Goal: Transaction & Acquisition: Book appointment/travel/reservation

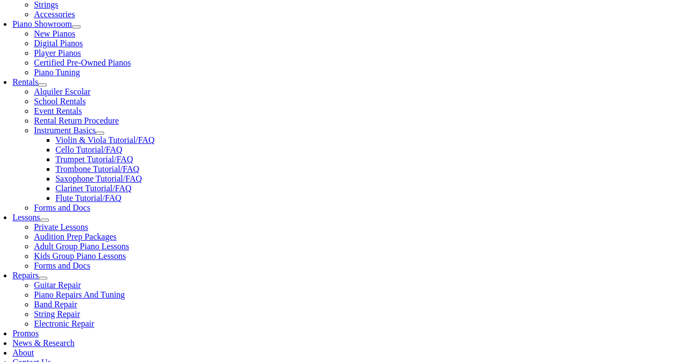
scroll to position [317, 0]
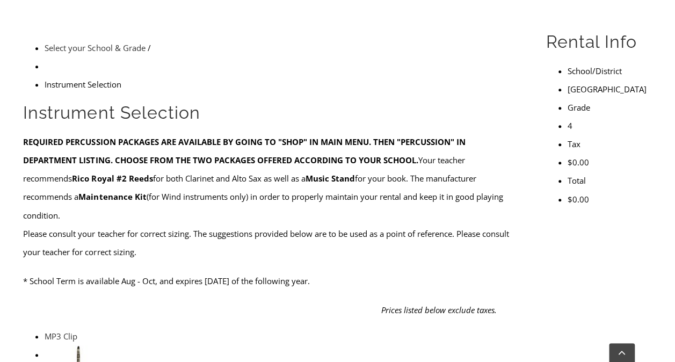
scroll to position [314, 0]
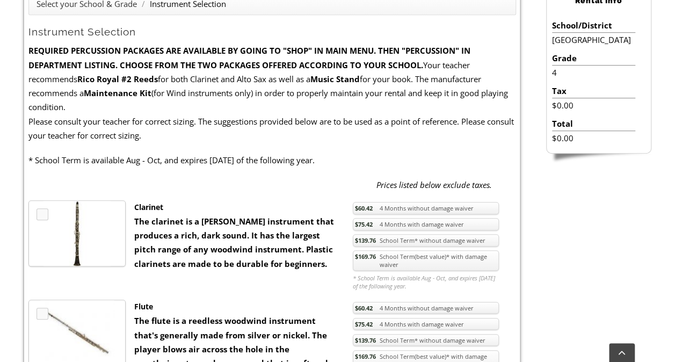
click at [333, 247] on div "Clarinet The clarinet is a [PERSON_NAME] instrument that produces a rich, dark …" at bounding box center [235, 235] width 219 height 70
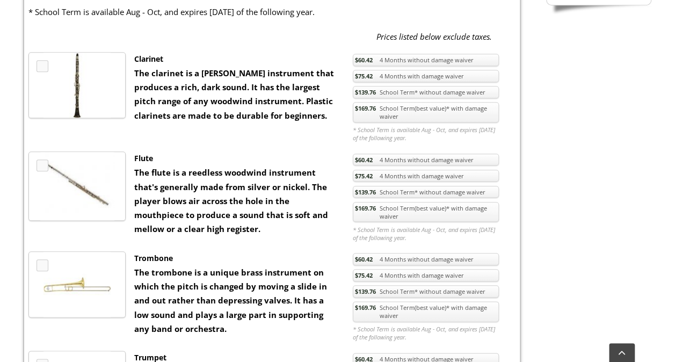
scroll to position [461, 0]
click at [394, 57] on link "$60.42 4 Months without damage waiver" at bounding box center [426, 60] width 146 height 12
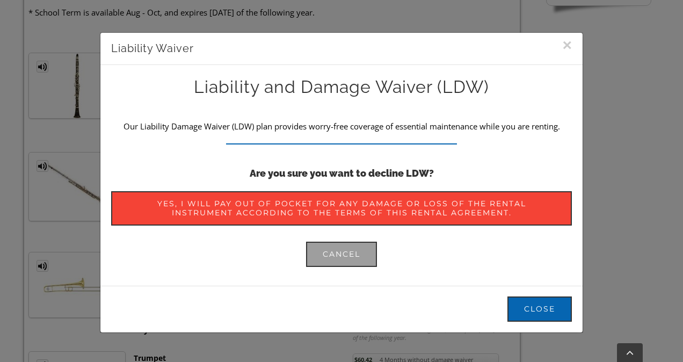
click at [563, 45] on button "×" at bounding box center [567, 45] width 10 height 16
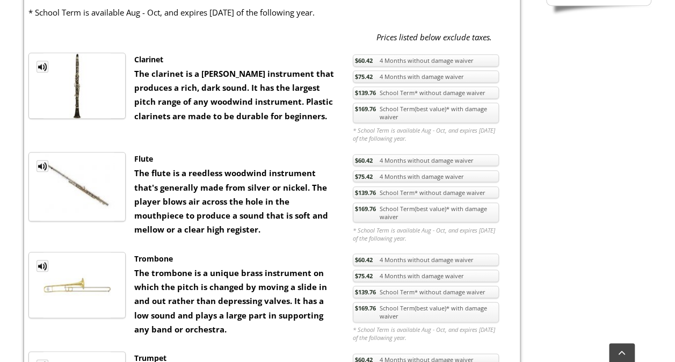
click at [396, 77] on link "$75.42 4 Months with damage waiver" at bounding box center [426, 76] width 146 height 12
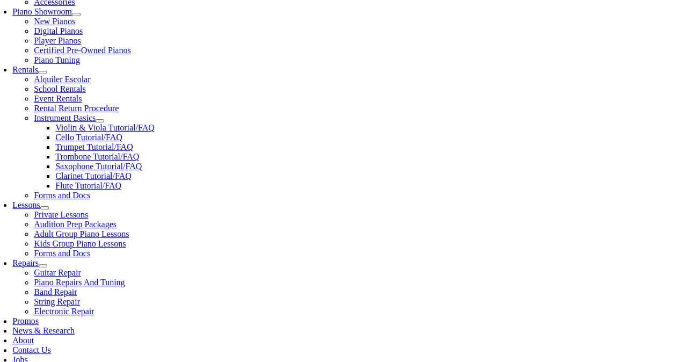
scroll to position [315, 0]
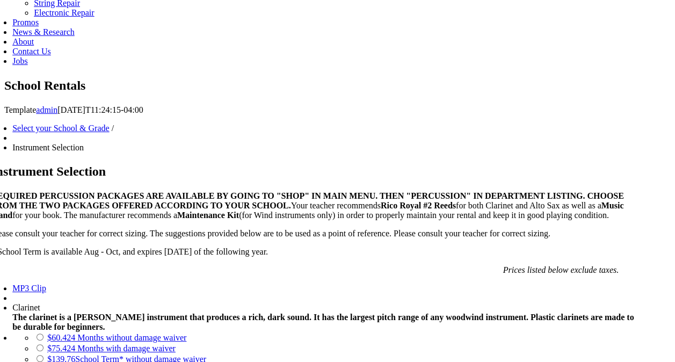
scroll to position [661, 0]
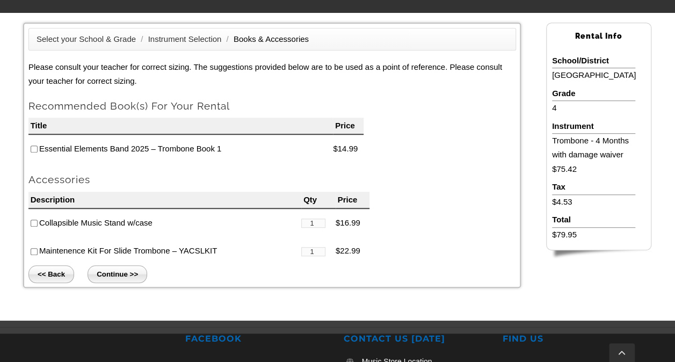
scroll to position [309, 0]
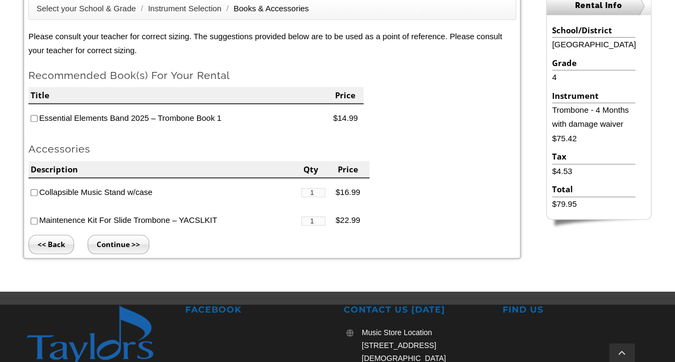
click at [54, 240] on input "<< Back" at bounding box center [51, 244] width 46 height 19
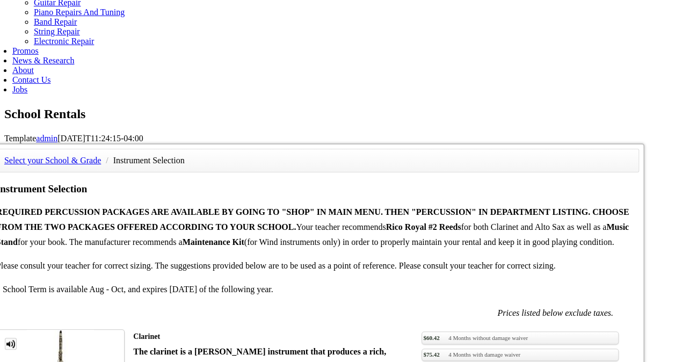
scroll to position [617, 0]
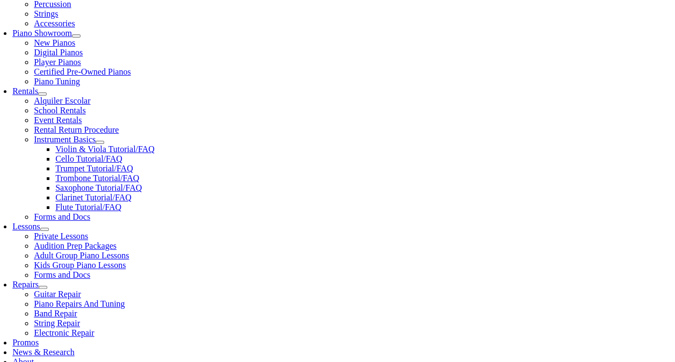
scroll to position [304, 0]
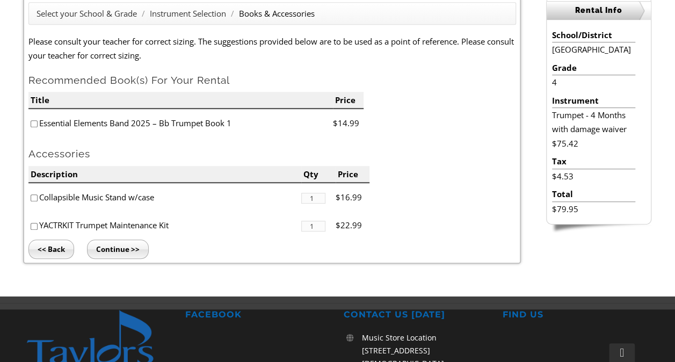
click at [56, 248] on input "<< Back" at bounding box center [51, 249] width 46 height 19
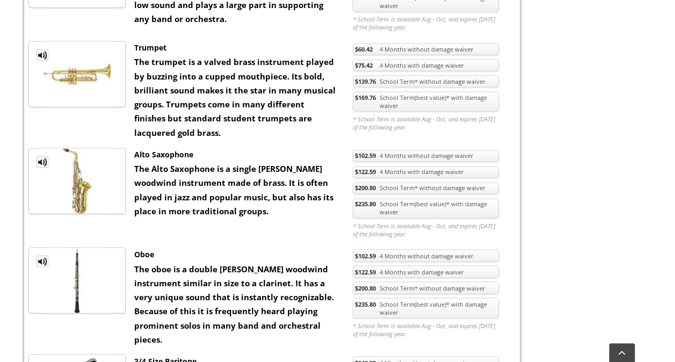
scroll to position [781, 0]
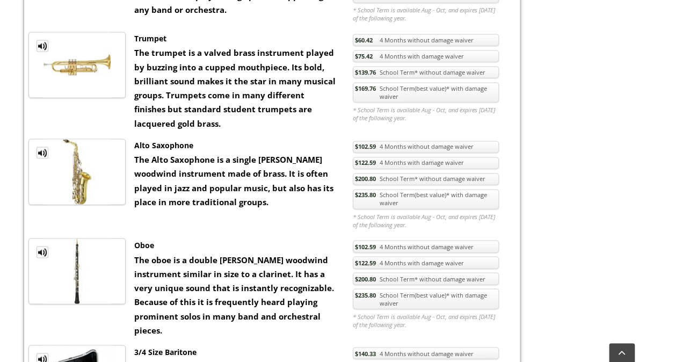
click at [382, 158] on link "$122.59 4 Months with damage waiver" at bounding box center [426, 163] width 146 height 12
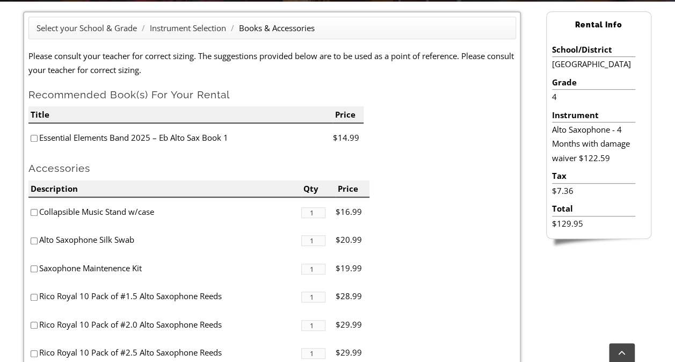
scroll to position [364, 0]
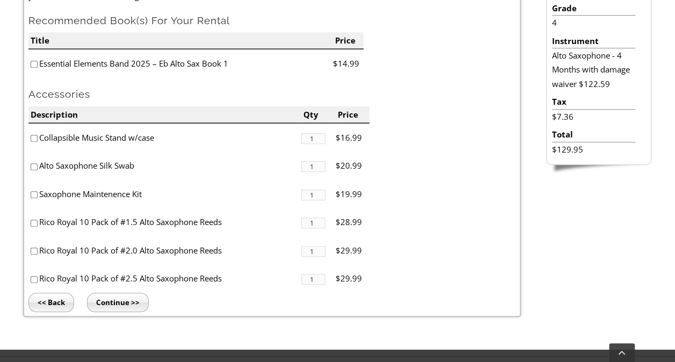
click at [52, 303] on input "<< Back" at bounding box center [51, 302] width 46 height 19
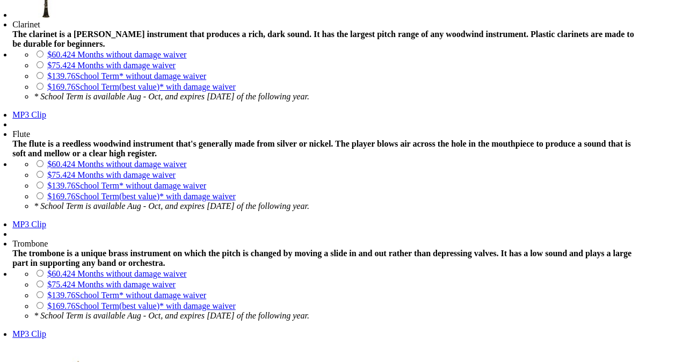
scroll to position [964, 0]
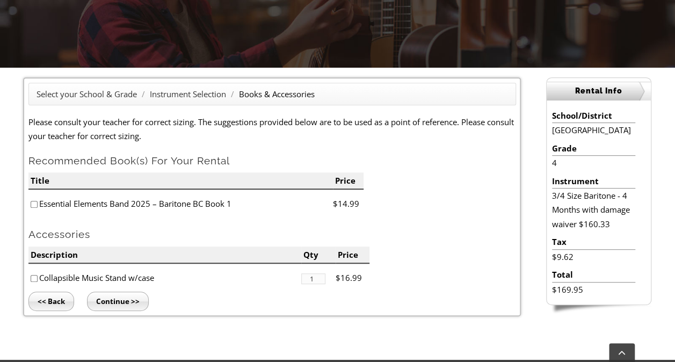
scroll to position [309, 0]
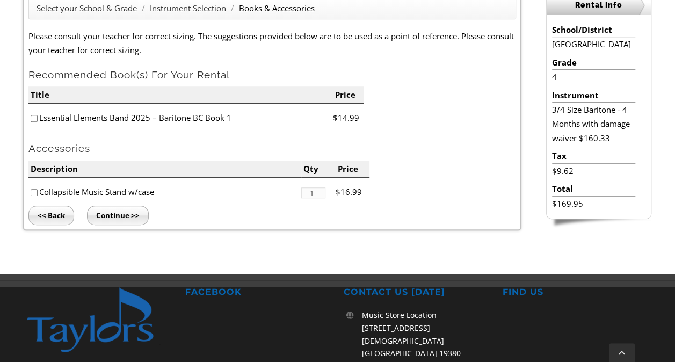
click at [56, 215] on input "<< Back" at bounding box center [51, 215] width 46 height 19
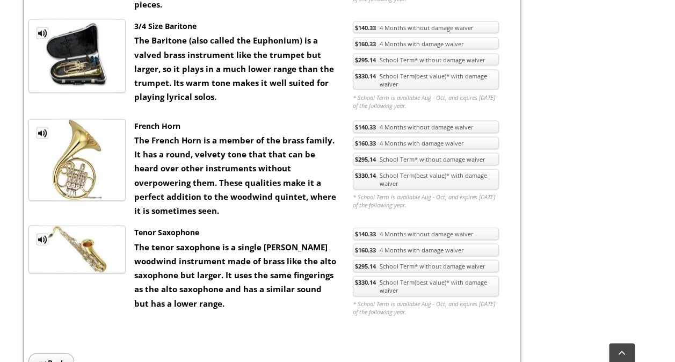
scroll to position [1107, 0]
click at [375, 139] on span "$160.33" at bounding box center [364, 143] width 21 height 8
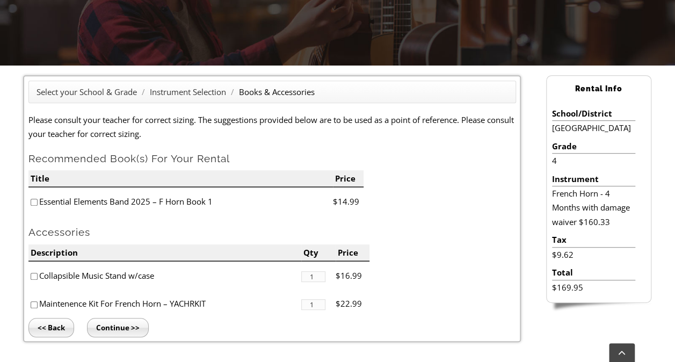
scroll to position [228, 0]
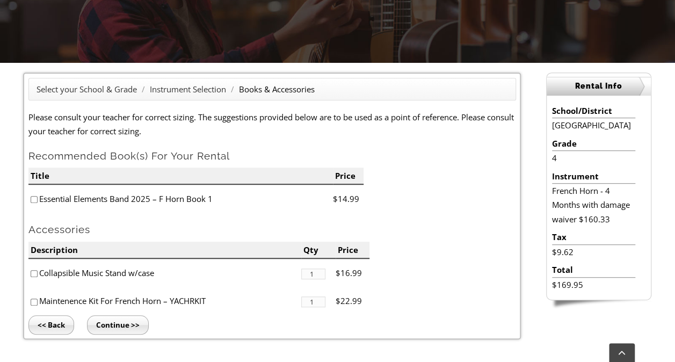
click at [56, 322] on input "<< Back" at bounding box center [51, 324] width 46 height 19
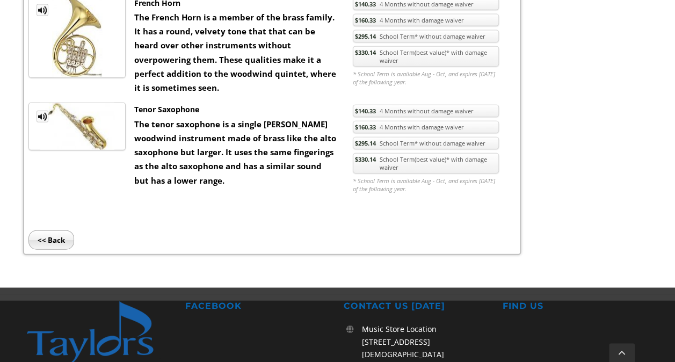
scroll to position [1228, 0]
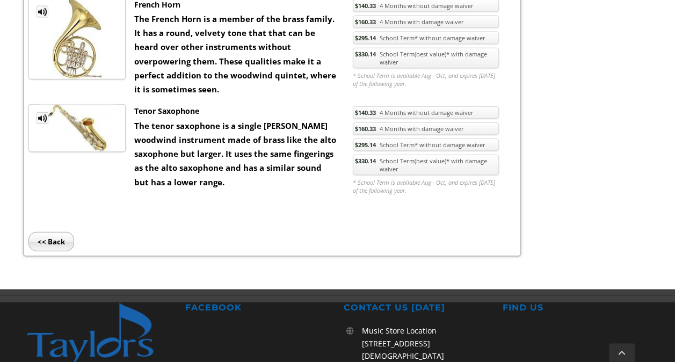
click at [373, 125] on span "$160.33" at bounding box center [364, 129] width 21 height 8
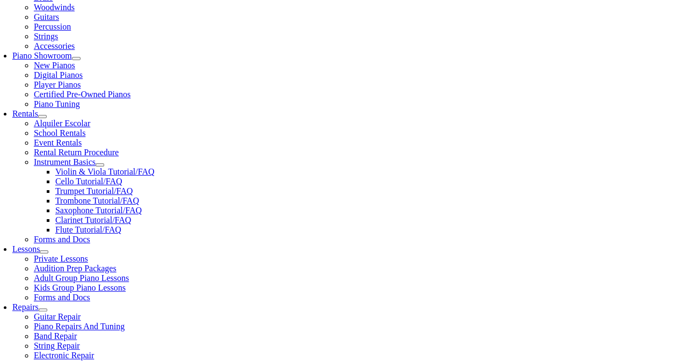
scroll to position [271, 0]
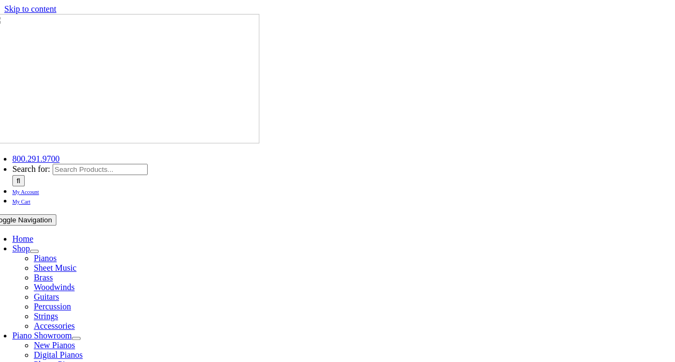
click at [71, 302] on span "Percussion" at bounding box center [52, 306] width 37 height 9
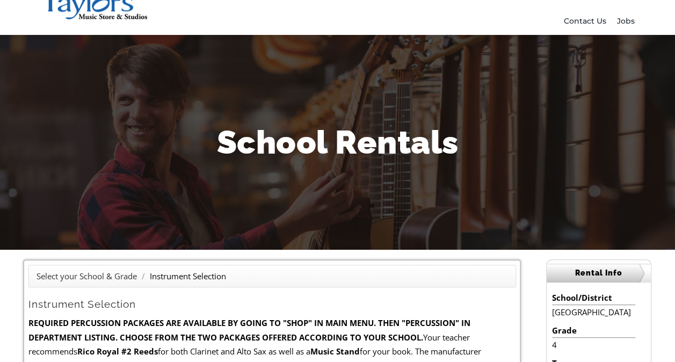
scroll to position [18, 0]
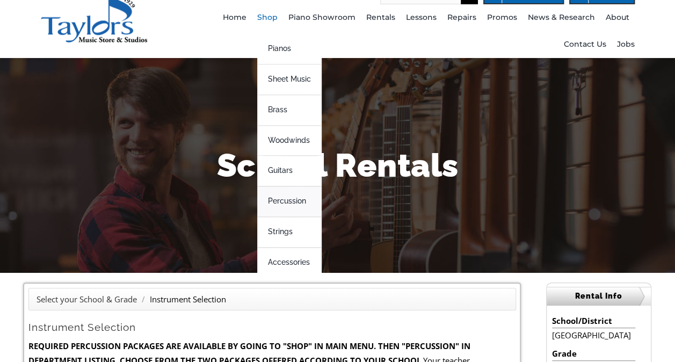
click at [294, 194] on span "Percussion" at bounding box center [287, 201] width 38 height 17
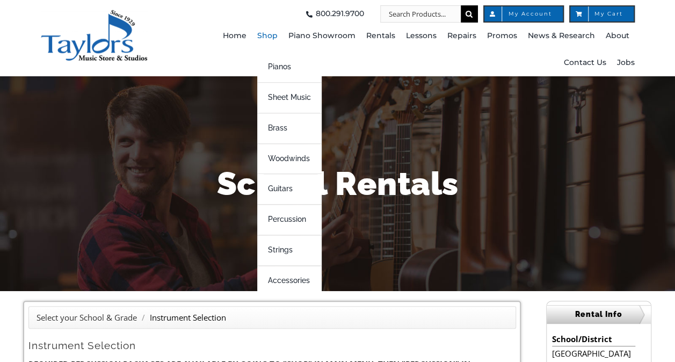
click at [273, 40] on span "Shop" at bounding box center [267, 35] width 20 height 17
